Goal: Task Accomplishment & Management: Use online tool/utility

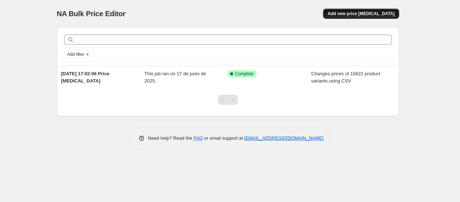
click at [366, 11] on span "Add new price [MEDICAL_DATA]" at bounding box center [360, 14] width 67 height 6
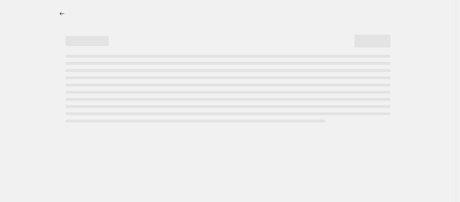
select select "percentage"
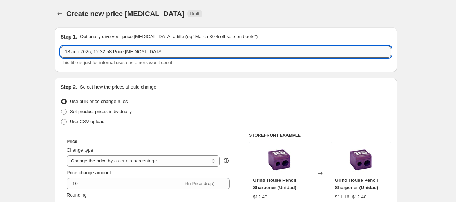
click at [160, 53] on input "13 ago 2025, 12:32:58 Price [MEDICAL_DATA]" at bounding box center [225, 52] width 330 height 12
click at [64, 53] on input "13 ago 2025, 12:32:58 Price [MEDICAL_DATA]" at bounding box center [225, 52] width 330 height 12
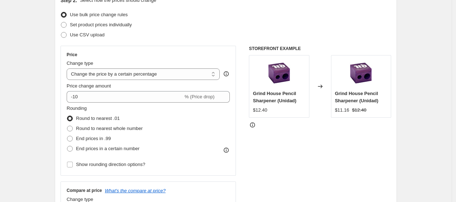
scroll to position [88, 0]
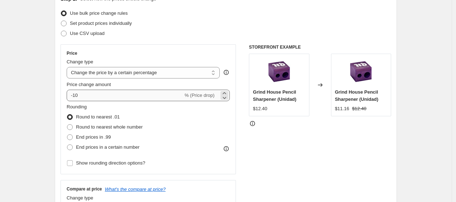
type input "Desctos Chane Fragancias 20%"
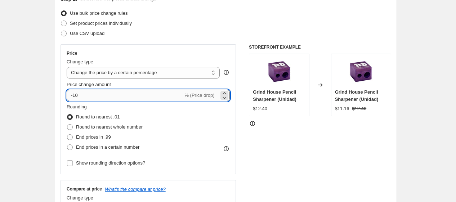
click at [152, 95] on input "-10" at bounding box center [125, 96] width 116 height 12
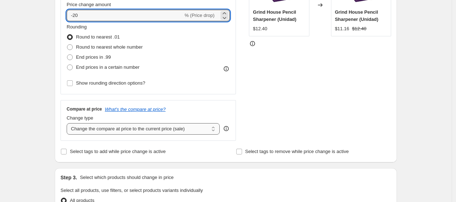
type input "-20"
click at [130, 130] on select "Change the compare at price to the current price (sale) Change the compare at p…" at bounding box center [143, 129] width 153 height 12
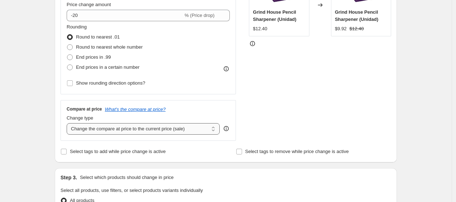
click at [130, 130] on select "Change the compare at price to the current price (sale) Change the compare at p…" at bounding box center [143, 129] width 153 height 12
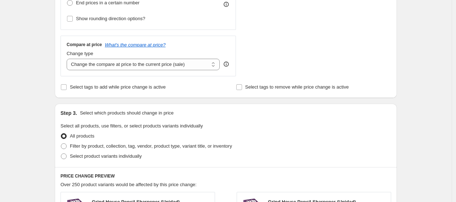
scroll to position [249, 0]
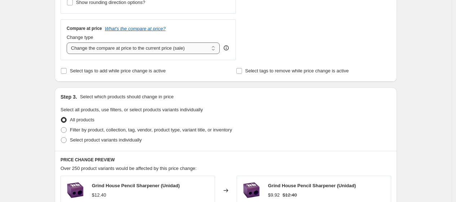
click at [215, 50] on select "Change the compare at price to the current price (sale) Change the compare at p…" at bounding box center [143, 48] width 153 height 12
click at [68, 42] on select "Change the compare at price to the current price (sale) Change the compare at p…" at bounding box center [143, 48] width 153 height 12
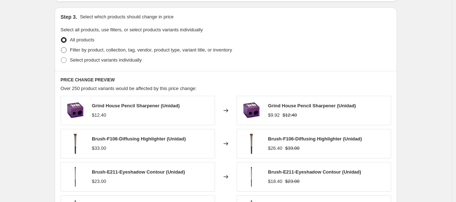
click at [67, 49] on span at bounding box center [64, 50] width 6 height 6
click at [61, 48] on input "Filter by product, collection, tag, vendor, product type, variant title, or inv…" at bounding box center [61, 47] width 0 height 0
radio input "true"
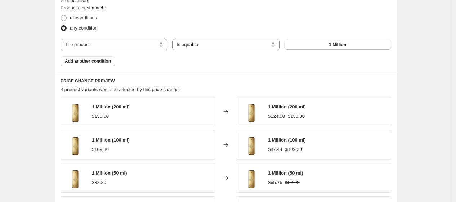
scroll to position [439, 0]
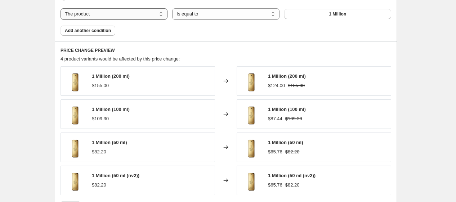
click at [151, 16] on select "The product The product's collection The product's tag The product's vendor The…" at bounding box center [113, 14] width 107 height 12
select select "vendor"
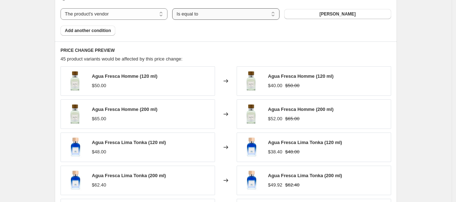
click at [215, 16] on select "Is equal to Is not equal to" at bounding box center [225, 14] width 107 height 12
click at [315, 13] on button "[PERSON_NAME]" at bounding box center [337, 14] width 107 height 10
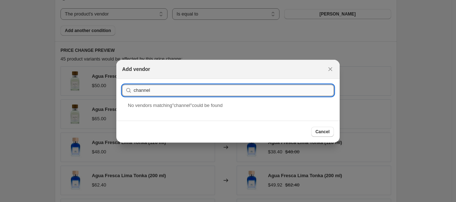
click at [189, 90] on input "channel" at bounding box center [234, 91] width 200 height 12
click at [145, 90] on input "channel" at bounding box center [234, 91] width 200 height 12
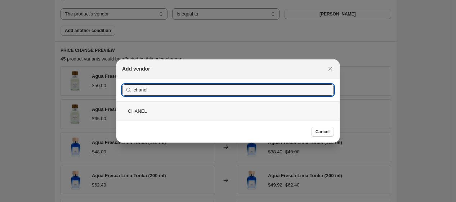
type input "chanel"
click at [152, 109] on div "CHANEL" at bounding box center [227, 110] width 223 height 19
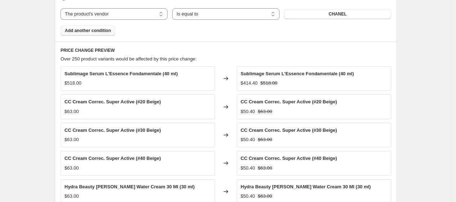
click at [91, 33] on span "Add another condition" at bounding box center [88, 31] width 46 height 6
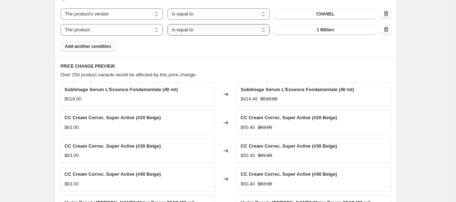
click at [264, 30] on select "Is equal to Is not equal to" at bounding box center [218, 30] width 102 height 12
click at [305, 30] on button "1 Million" at bounding box center [325, 30] width 102 height 10
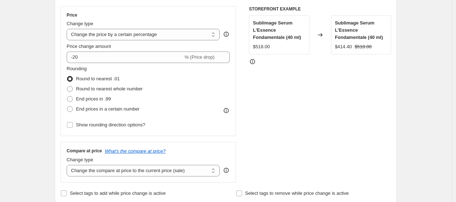
scroll to position [206, 0]
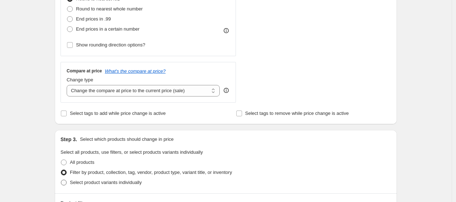
click at [71, 184] on label "Select product variants individually" at bounding box center [100, 182] width 81 height 10
click at [61, 180] on input "Select product variants individually" at bounding box center [61, 180] width 0 height 0
radio input "true"
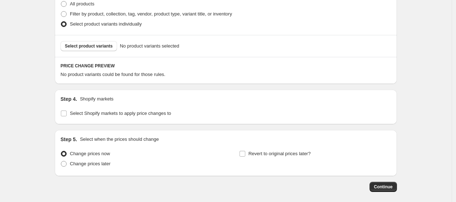
scroll to position [354, 0]
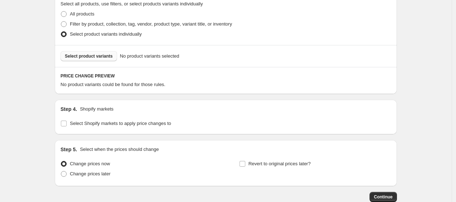
click at [89, 57] on span "Select product variants" at bounding box center [89, 56] width 48 height 6
click at [67, 23] on span at bounding box center [64, 24] width 6 height 6
click at [61, 22] on input "Filter by product, collection, tag, vendor, product type, variant title, or inv…" at bounding box center [61, 21] width 0 height 0
radio input "true"
select select "vendor"
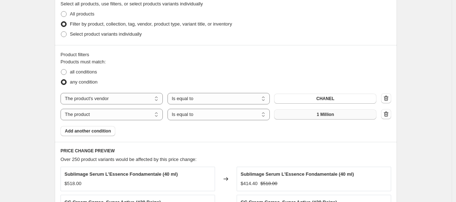
click at [329, 116] on span "1 Million" at bounding box center [324, 115] width 17 height 6
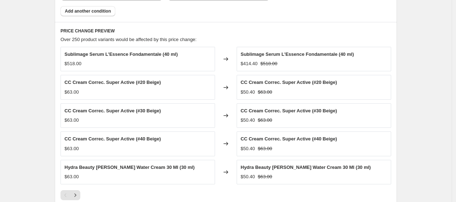
scroll to position [394, 0]
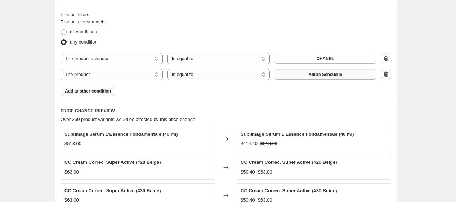
click at [81, 89] on span "Add another condition" at bounding box center [88, 91] width 46 height 6
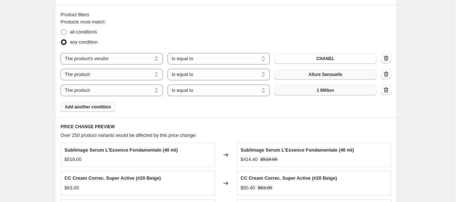
click at [315, 87] on button "1 Million" at bounding box center [325, 90] width 102 height 10
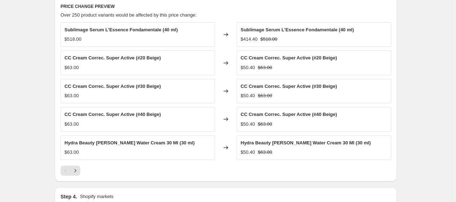
scroll to position [555, 0]
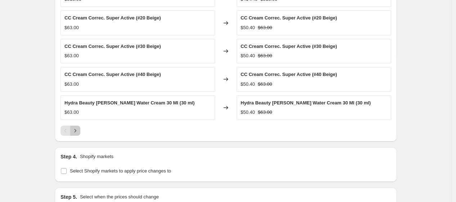
click at [78, 134] on icon "Next" at bounding box center [75, 130] width 7 height 7
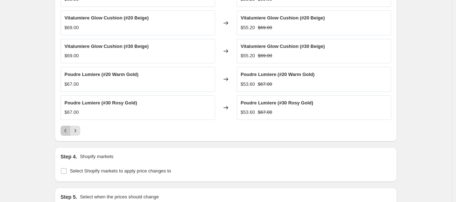
click at [64, 135] on button "Previous" at bounding box center [65, 131] width 10 height 10
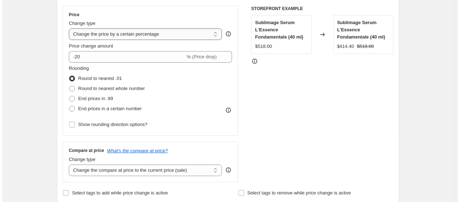
scroll to position [0, 0]
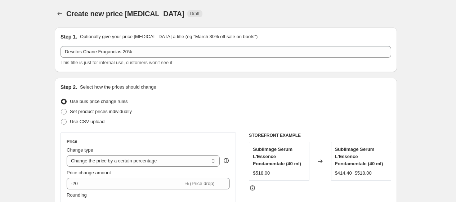
click at [62, 14] on icon "Price change jobs" at bounding box center [59, 13] width 7 height 7
